Goal: Find specific page/section: Find specific page/section

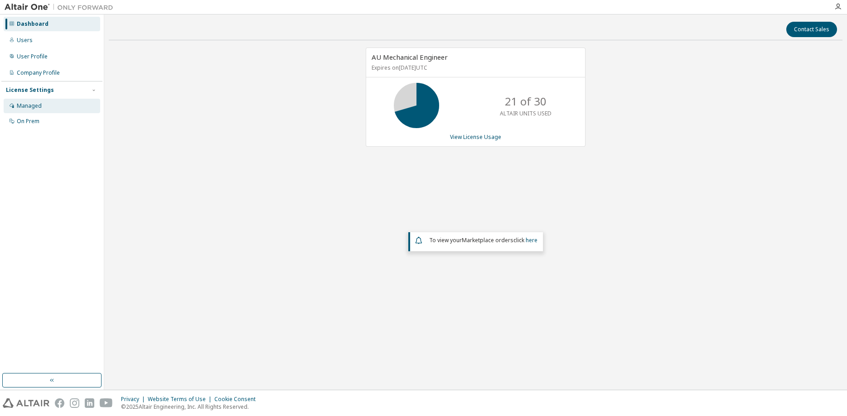
click at [28, 107] on div "Managed" at bounding box center [29, 105] width 25 height 7
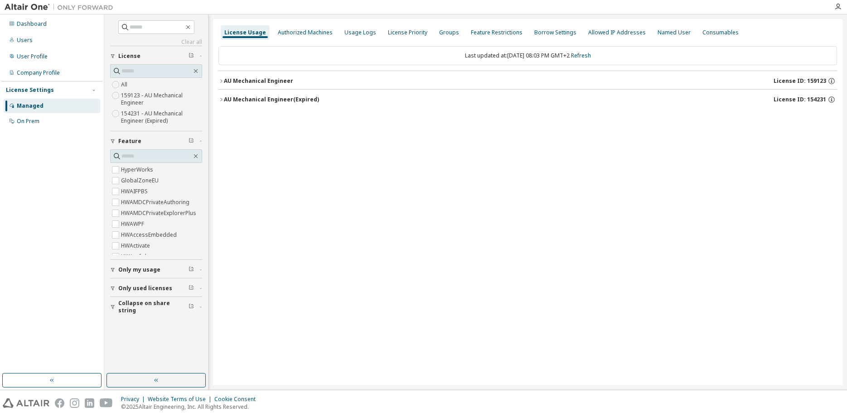
click at [112, 288] on icon "button" at bounding box center [112, 288] width 5 height 5
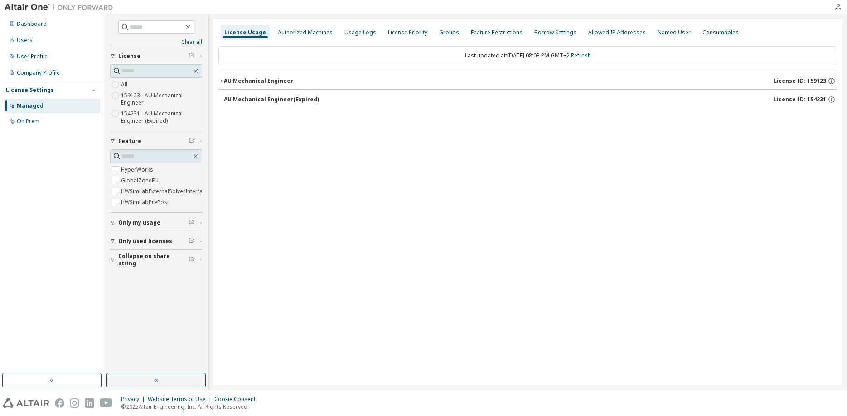
click at [224, 79] on div "AU Mechanical Engineer" at bounding box center [258, 80] width 69 height 7
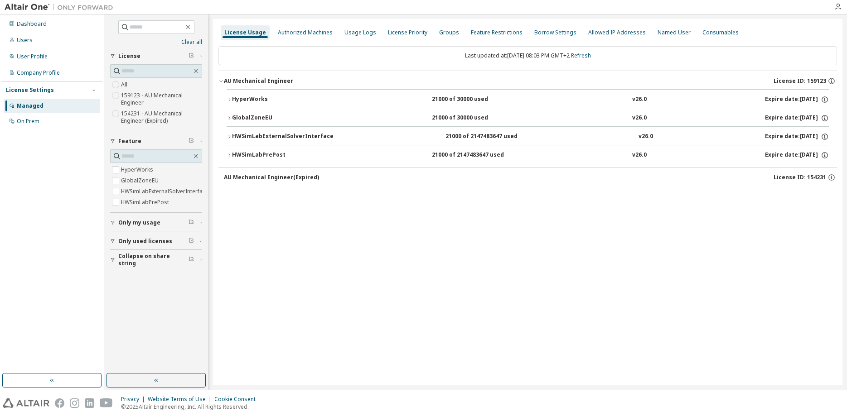
click at [228, 156] on icon "button" at bounding box center [228, 155] width 5 height 5
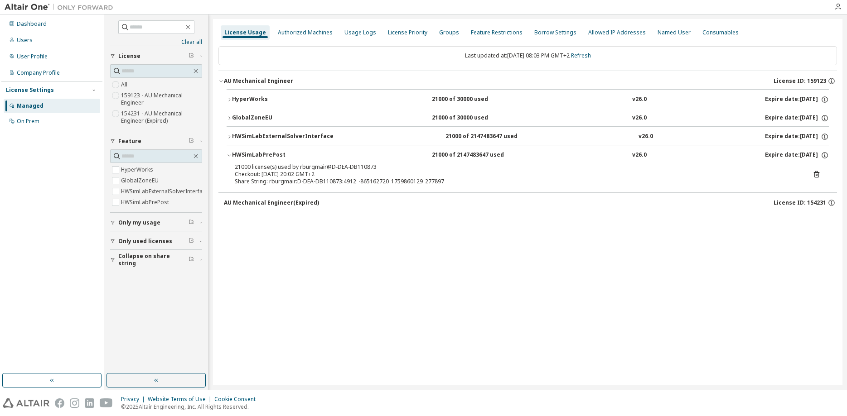
click at [228, 156] on icon "button" at bounding box center [228, 155] width 5 height 5
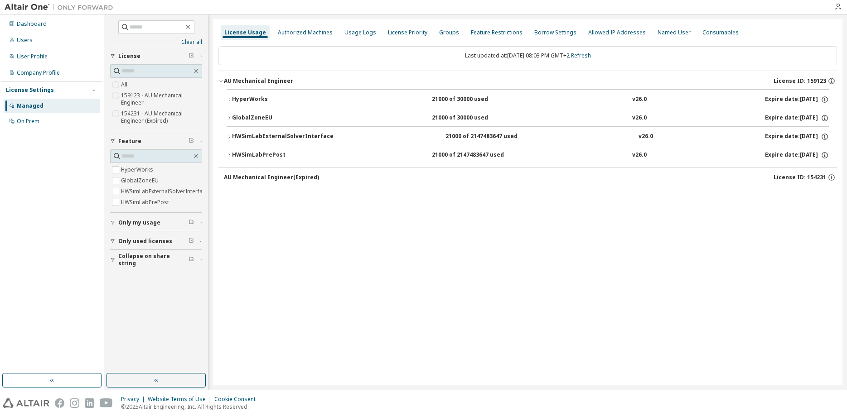
click at [230, 135] on icon "button" at bounding box center [228, 136] width 5 height 5
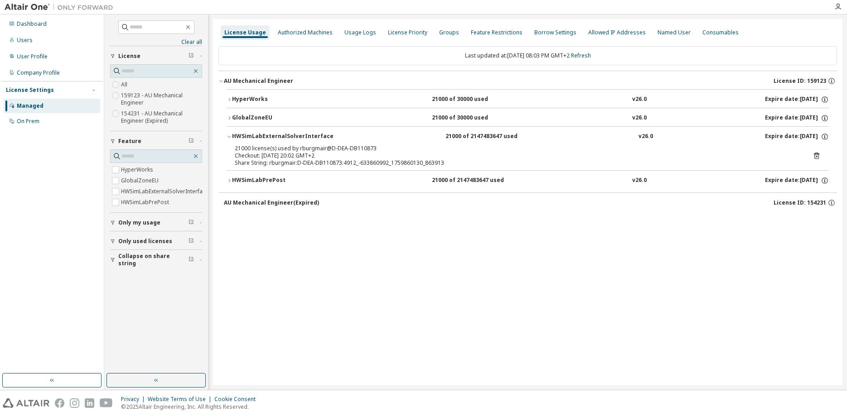
click at [230, 135] on icon "button" at bounding box center [228, 136] width 5 height 5
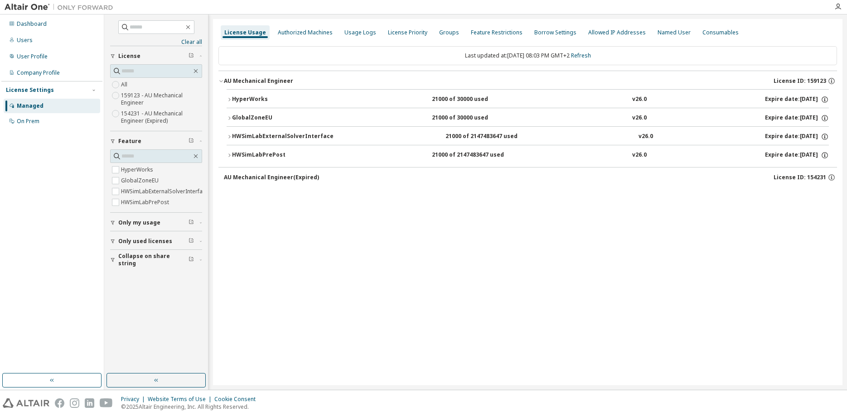
click at [231, 117] on icon "button" at bounding box center [228, 118] width 5 height 5
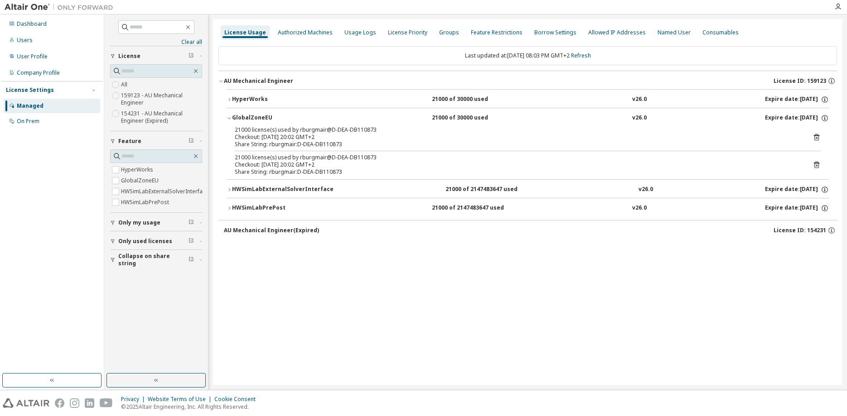
click at [231, 117] on icon "button" at bounding box center [228, 118] width 5 height 5
